Goal: Task Accomplishment & Management: Manage account settings

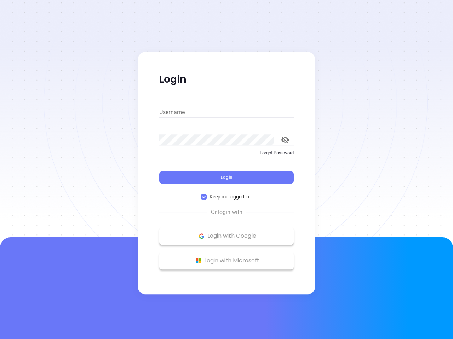
click at [226, 170] on div "Login" at bounding box center [226, 173] width 134 height 22
click at [226, 112] on input "Username" at bounding box center [226, 112] width 134 height 11
click at [285, 140] on icon "toggle password visibility" at bounding box center [285, 140] width 8 height 7
click at [226, 178] on span "Login" at bounding box center [226, 177] width 12 height 6
click at [226, 197] on span "Keep me logged in" at bounding box center [229, 197] width 45 height 8
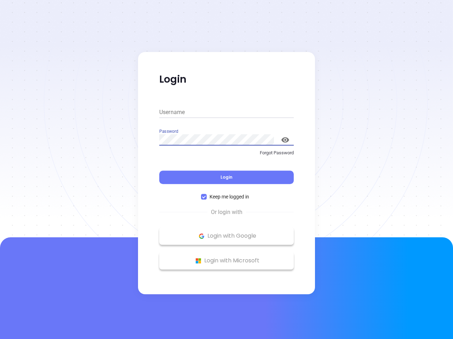
click at [207, 197] on input "Keep me logged in" at bounding box center [204, 197] width 6 height 6
checkbox input "false"
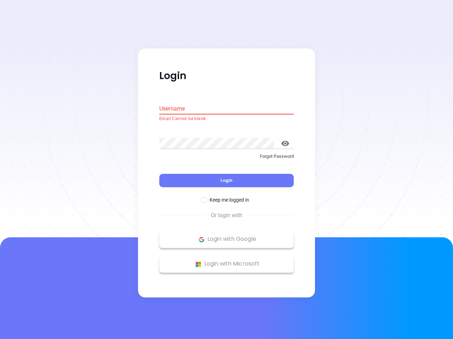
click at [226, 236] on p "Login with Google" at bounding box center [226, 239] width 127 height 11
click at [226, 261] on p "Login with Microsoft" at bounding box center [226, 264] width 127 height 11
